Goal: Task Accomplishment & Management: Use online tool/utility

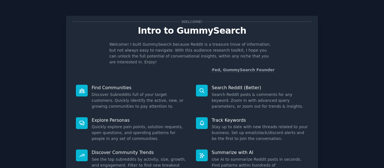
scroll to position [52, 0]
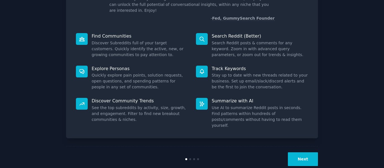
click at [309, 153] on button "Next" at bounding box center [303, 160] width 30 height 14
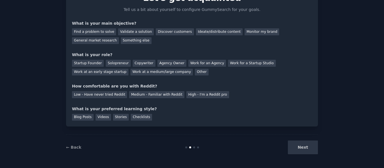
scroll to position [5, 0]
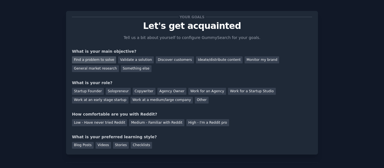
click at [105, 60] on div "Find a problem to solve" at bounding box center [94, 59] width 44 height 7
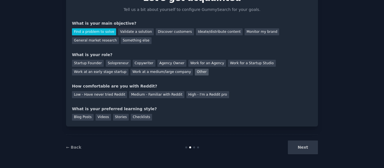
click at [195, 73] on div "Other" at bounding box center [202, 72] width 14 height 7
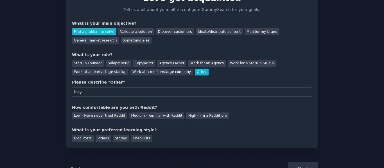
type input "blog"
click at [115, 108] on div "How comfortable are you with Reddit?" at bounding box center [192, 108] width 240 height 6
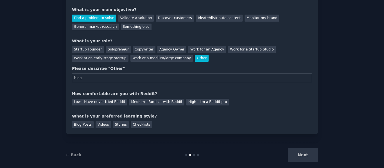
scroll to position [54, 0]
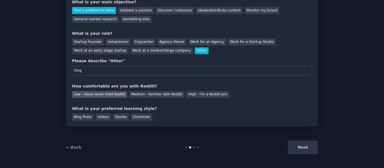
click at [92, 96] on div "Low - Have never tried Reddit" at bounding box center [99, 94] width 55 height 7
click at [139, 118] on div "Checklists" at bounding box center [141, 117] width 21 height 7
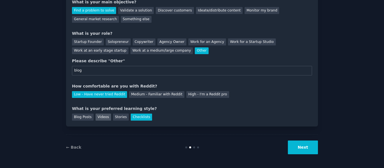
click at [100, 118] on div "Videos" at bounding box center [103, 117] width 15 height 7
click at [298, 144] on button "Next" at bounding box center [303, 148] width 30 height 14
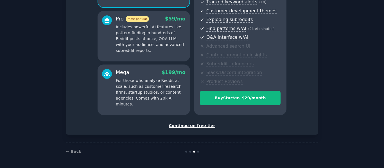
scroll to position [93, 0]
click at [185, 126] on div "Continue on free tier" at bounding box center [192, 126] width 240 height 6
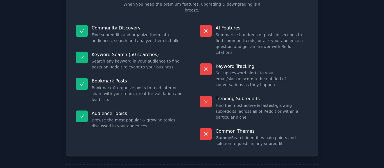
scroll to position [51, 0]
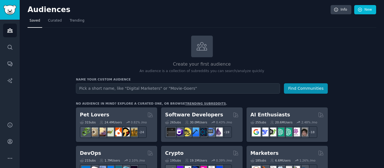
scroll to position [28, 0]
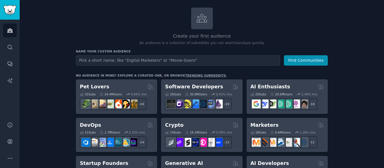
click at [129, 58] on input "text" at bounding box center [178, 60] width 204 height 10
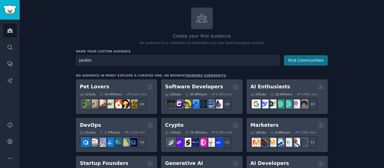
type input "jardim"
click at [311, 62] on button "Find Communities" at bounding box center [306, 60] width 44 height 10
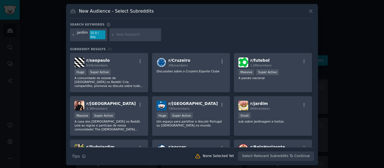
click at [74, 34] on icon at bounding box center [73, 34] width 1 height 1
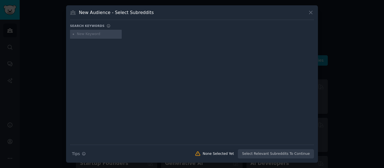
click at [95, 33] on input "text" at bounding box center [98, 34] width 43 height 5
type input "jardinagem"
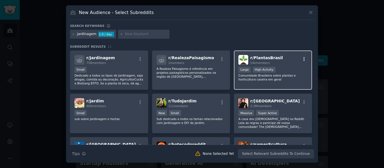
click at [301, 59] on icon "button" at bounding box center [303, 59] width 5 height 5
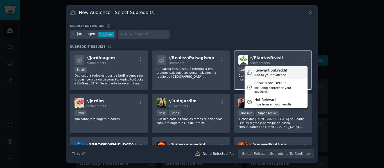
click at [269, 70] on div "Relevant Subreddit" at bounding box center [270, 70] width 33 height 5
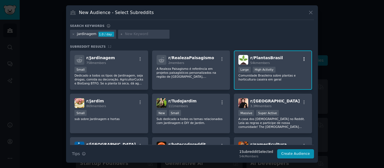
click at [302, 57] on icon "button" at bounding box center [303, 59] width 5 height 5
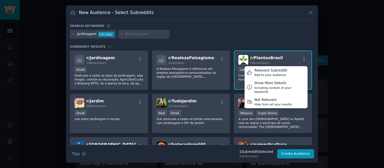
click at [337, 48] on div at bounding box center [192, 84] width 384 height 168
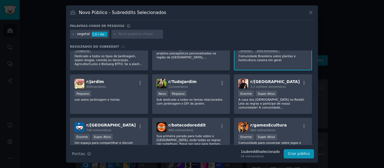
scroll to position [28, 0]
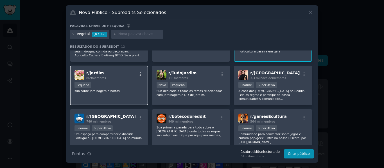
click at [138, 74] on icon "button" at bounding box center [140, 74] width 5 height 5
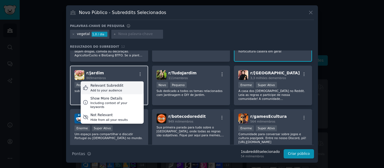
click at [126, 87] on div "Relevant Subreddit Add to your audience" at bounding box center [112, 87] width 63 height 13
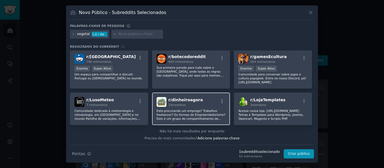
scroll to position [0, 0]
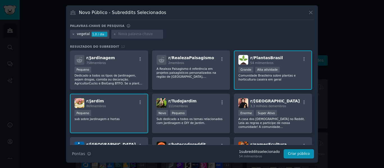
click at [73, 34] on icon at bounding box center [73, 34] width 3 height 3
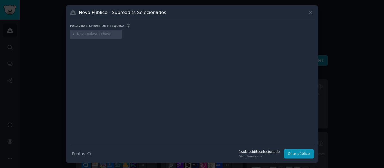
click at [87, 33] on input "text" at bounding box center [98, 34] width 43 height 5
type input "plantas"
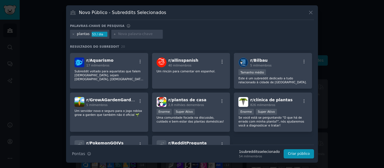
scroll to position [169, 0]
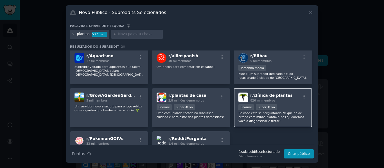
click at [303, 96] on icon "button" at bounding box center [303, 96] width 5 height 5
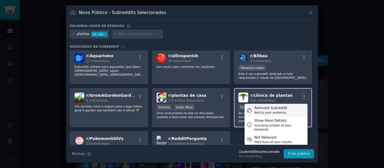
click at [278, 110] on div "Relevant Subreddit" at bounding box center [270, 108] width 33 height 5
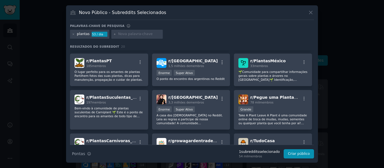
scroll to position [0, 0]
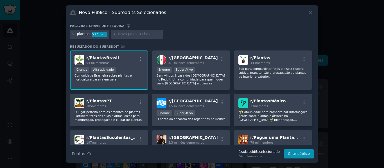
click at [130, 33] on input "text" at bounding box center [139, 34] width 43 height 5
type input "flores"
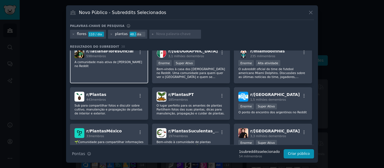
scroll to position [56, 0]
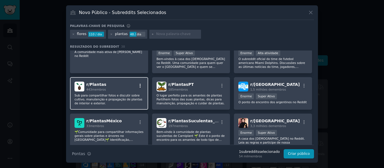
click at [139, 85] on icon "button" at bounding box center [140, 85] width 5 height 5
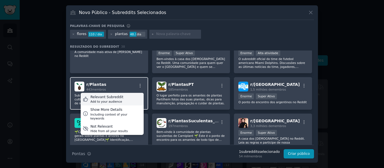
click at [119, 99] on div "Relevant Subreddit Add to your audience" at bounding box center [112, 99] width 63 height 13
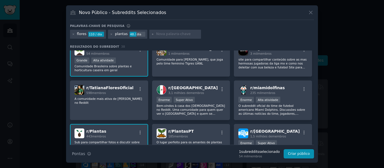
scroll to position [0, 0]
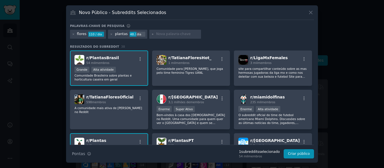
click at [162, 35] on input "text" at bounding box center [177, 34] width 43 height 5
type input "a"
type input "casa e jardim"
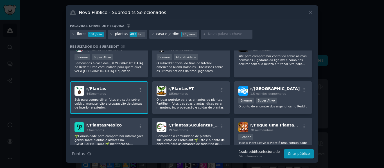
scroll to position [56, 0]
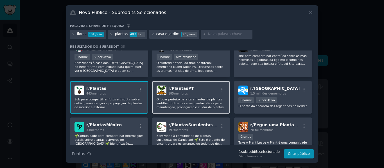
click at [191, 91] on div "r/ PlantasPT 185 membros" at bounding box center [190, 91] width 69 height 10
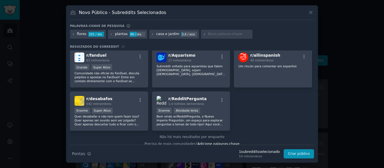
scroll to position [414, 0]
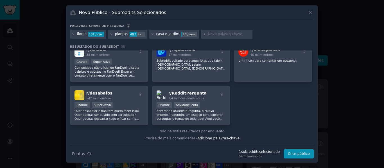
click at [72, 33] on icon at bounding box center [73, 34] width 3 height 3
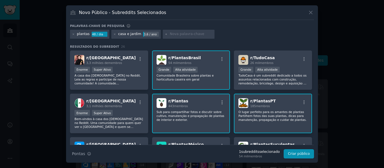
click at [72, 33] on icon at bounding box center [73, 34] width 3 height 3
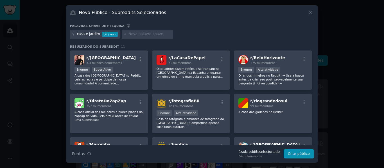
click at [72, 33] on icon at bounding box center [73, 34] width 3 height 3
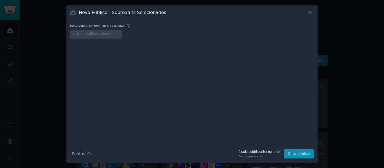
click at [87, 34] on input "text" at bounding box center [98, 34] width 43 height 5
type input "jardinagem"
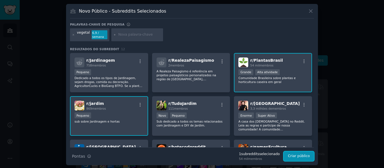
drag, startPoint x: 293, startPoint y: 156, endPoint x: 277, endPoint y: 158, distance: 16.1
click at [277, 158] on div "Dicas de pesquisa Pontas 1 subreddit s selecionado 54 mil membros Criar público" at bounding box center [192, 155] width 244 height 14
click at [301, 157] on font "Criar público" at bounding box center [299, 156] width 22 height 4
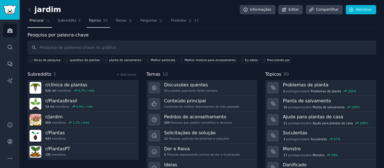
click at [94, 22] on font "Tópicos" at bounding box center [95, 21] width 13 height 4
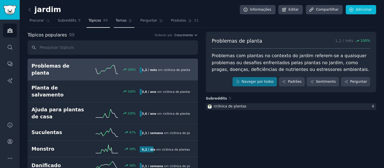
click at [121, 22] on link "Temas" at bounding box center [124, 22] width 21 height 12
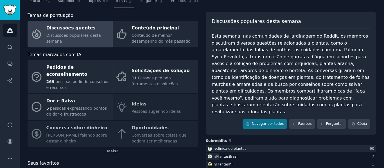
scroll to position [28, 0]
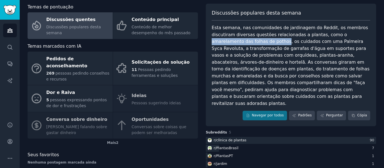
drag, startPoint x: 243, startPoint y: 42, endPoint x: 332, endPoint y: 35, distance: 88.8
click at [330, 36] on font "Esta semana, nas comunidades de jardinagem do Reddit, os membros discutiram div…" at bounding box center [291, 65] width 159 height 81
copy font "amarelamento das folhas de pothos"
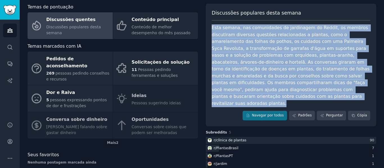
drag, startPoint x: 211, startPoint y: 28, endPoint x: 247, endPoint y: 95, distance: 76.2
click at [247, 95] on div "Esta semana, nas comunidades de jardinagem do Reddit, os membros discutiram div…" at bounding box center [291, 65] width 158 height 83
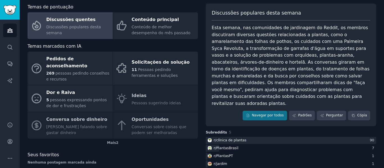
click at [379, 117] on div "jardim Informações Editar Compartilhar Adicionar Procurar Subreddits 5 Tópicos …" at bounding box center [202, 78] width 364 height 212
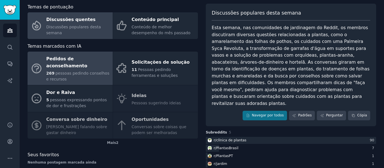
click at [70, 71] on font "​​pessoas pedindo conselhos e recursos" at bounding box center [77, 76] width 63 height 10
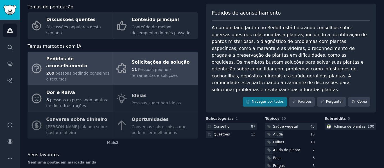
click at [142, 63] on div "Solicitações de solução" at bounding box center [162, 62] width 63 height 9
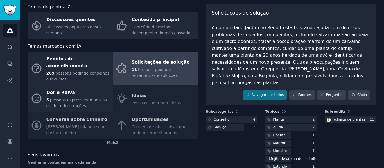
click at [140, 90] on div "Pedidos de aconselhamento 269 ​​pessoas pedindo conselhos e recursos Solicitaçõ…" at bounding box center [113, 95] width 170 height 87
click at [139, 90] on div "Pedidos de aconselhamento 269 ​​pessoas pedindo conselhos e recursos Solicitaçõ…" at bounding box center [113, 95] width 170 height 87
click at [140, 119] on div "Pedidos de aconselhamento 269 ​​pessoas pedindo conselhos e recursos Solicitaçõ…" at bounding box center [113, 95] width 170 height 87
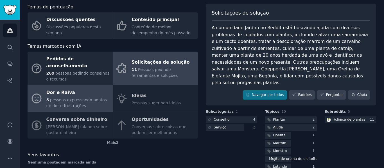
click at [65, 98] on font "pessoas expressando pontos de dor e frustrações" at bounding box center [76, 103] width 60 height 10
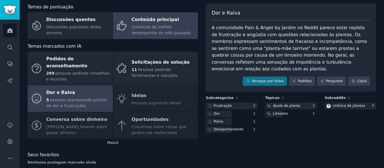
click at [138, 22] on font "Conteúdo principal" at bounding box center [154, 19] width 47 height 7
